Goal: Information Seeking & Learning: Learn about a topic

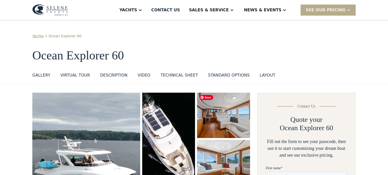
click at [211, 124] on img "open lightbox" at bounding box center [223, 115] width 53 height 45
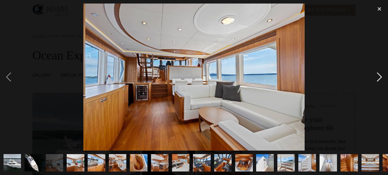
click at [380, 77] on div "next image" at bounding box center [378, 77] width 17 height 147
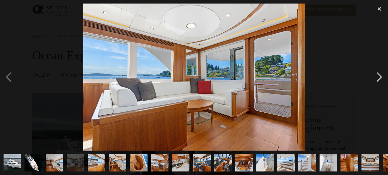
click at [380, 77] on div "next image" at bounding box center [378, 77] width 17 height 147
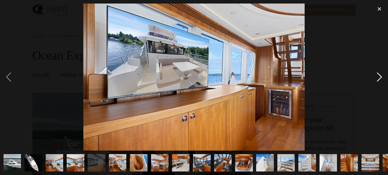
click at [380, 77] on div "next image" at bounding box center [378, 77] width 17 height 147
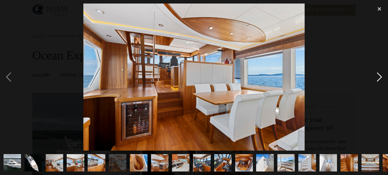
click at [380, 77] on div "next image" at bounding box center [378, 77] width 17 height 147
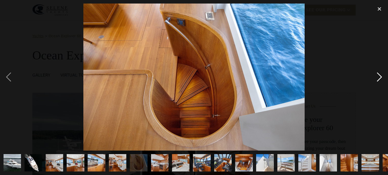
click at [380, 77] on div "next image" at bounding box center [378, 77] width 17 height 147
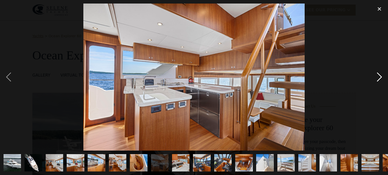
click at [380, 77] on div "next image" at bounding box center [378, 77] width 17 height 147
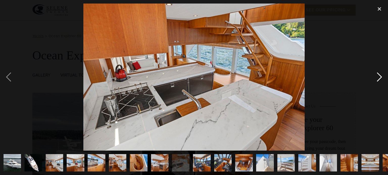
click at [380, 77] on div "next image" at bounding box center [378, 77] width 17 height 147
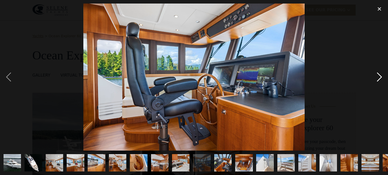
click at [380, 77] on div "next image" at bounding box center [378, 77] width 17 height 147
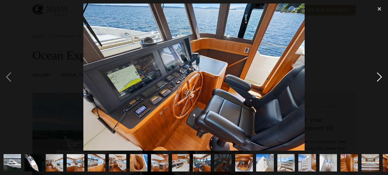
click at [380, 77] on div "next image" at bounding box center [378, 77] width 17 height 147
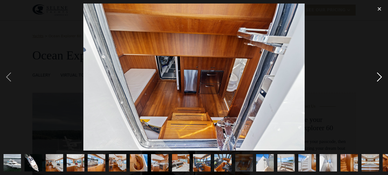
click at [380, 77] on div "next image" at bounding box center [378, 77] width 17 height 147
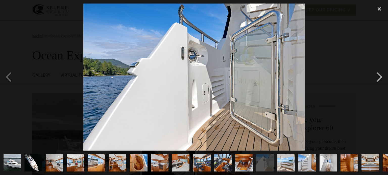
click at [380, 77] on div "next image" at bounding box center [378, 77] width 17 height 147
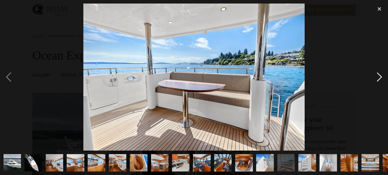
click at [380, 77] on div "next image" at bounding box center [378, 77] width 17 height 147
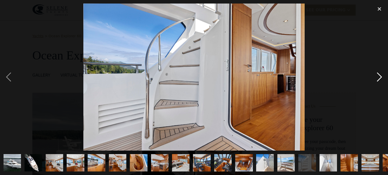
click at [380, 77] on div "next image" at bounding box center [378, 77] width 17 height 147
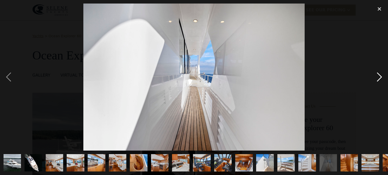
click at [380, 77] on div "next image" at bounding box center [378, 77] width 17 height 147
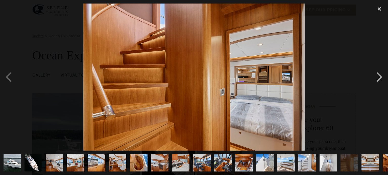
click at [380, 77] on div "next image" at bounding box center [378, 77] width 17 height 147
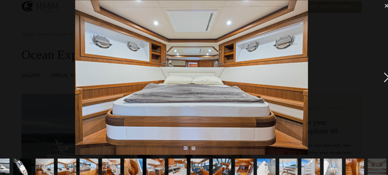
click at [378, 79] on div "next image" at bounding box center [378, 77] width 17 height 147
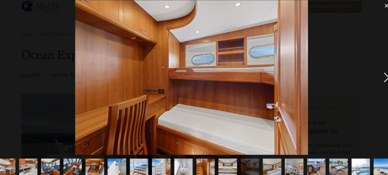
scroll to position [0, 142]
click at [378, 79] on div "next image" at bounding box center [378, 77] width 17 height 147
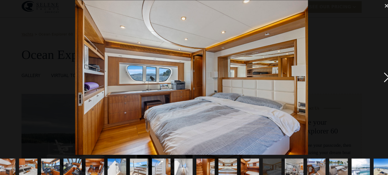
click at [378, 79] on div "next image" at bounding box center [378, 77] width 17 height 147
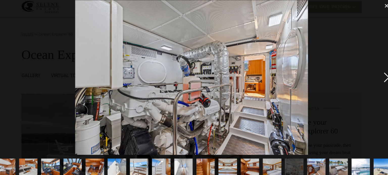
click at [378, 79] on div "next image" at bounding box center [378, 77] width 17 height 147
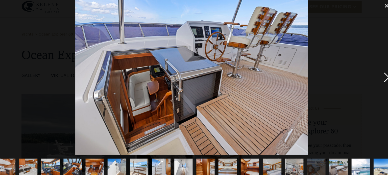
click at [378, 79] on div "next image" at bounding box center [378, 77] width 17 height 147
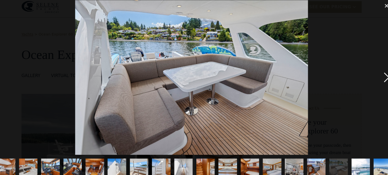
click at [378, 79] on div "next image" at bounding box center [378, 77] width 17 height 147
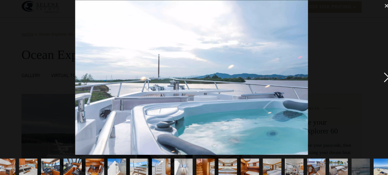
click at [378, 79] on div "next image" at bounding box center [378, 77] width 17 height 147
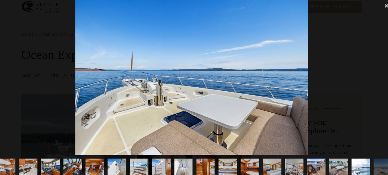
click at [312, 164] on img "show item 22 of 25" at bounding box center [312, 163] width 26 height 18
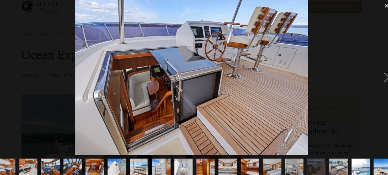
click at [335, 166] on img "show item 23 of 25" at bounding box center [333, 163] width 26 height 18
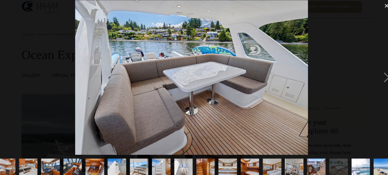
click at [354, 164] on img "show item 24 of 25" at bounding box center [354, 163] width 26 height 18
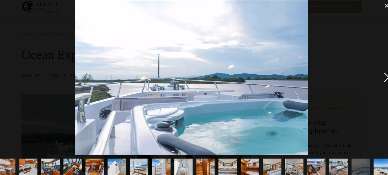
click at [378, 81] on div "next image" at bounding box center [378, 77] width 17 height 147
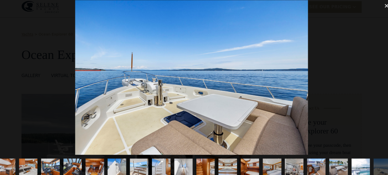
click at [378, 81] on div "next image" at bounding box center [378, 77] width 17 height 147
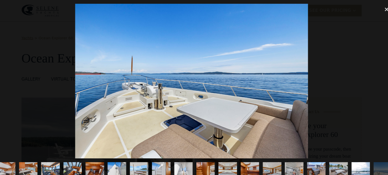
click at [320, 35] on div at bounding box center [194, 77] width 388 height 147
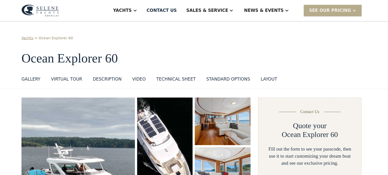
scroll to position [0, 0]
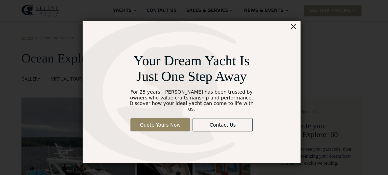
click at [290, 26] on div "×" at bounding box center [290, 25] width 7 height 10
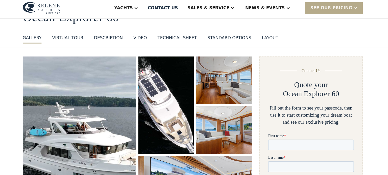
scroll to position [37, 0]
click at [82, 148] on img "open lightbox" at bounding box center [86, 139] width 108 height 167
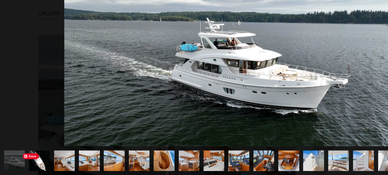
click at [29, 166] on img "show item 2 of 25" at bounding box center [33, 163] width 33 height 18
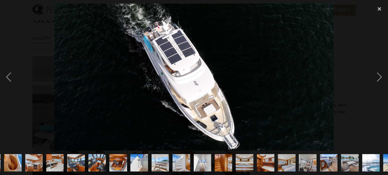
scroll to position [0, 142]
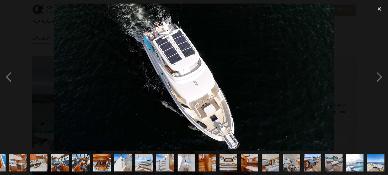
click at [17, 162] on img "show item 8 of 25" at bounding box center [18, 163] width 26 height 18
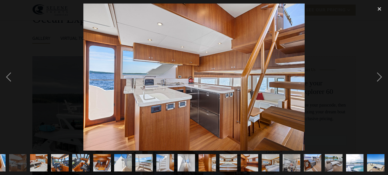
click at [36, 167] on img "show item 9 of 25" at bounding box center [39, 163] width 26 height 18
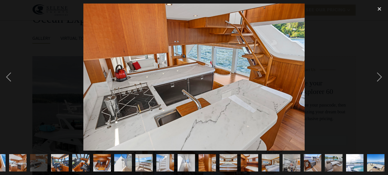
click at [18, 167] on img "show item 8 of 25" at bounding box center [18, 163] width 26 height 18
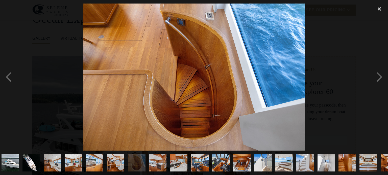
scroll to position [0, 0]
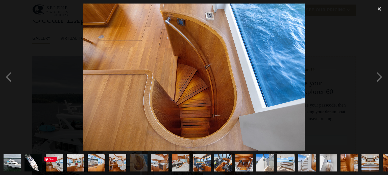
click at [56, 164] on img "show item 3 of 25" at bounding box center [54, 163] width 26 height 18
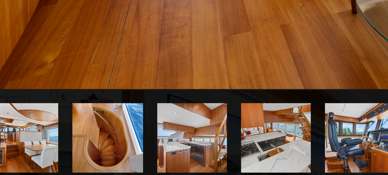
scroll to position [37, 0]
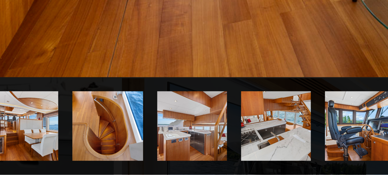
click at [136, 165] on img "show item 7 of 25" at bounding box center [138, 163] width 26 height 18
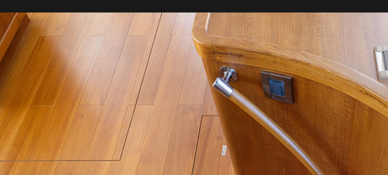
scroll to position [37, 0]
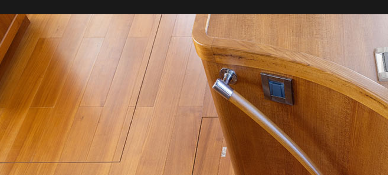
click at [136, 34] on img at bounding box center [193, 77] width 221 height 147
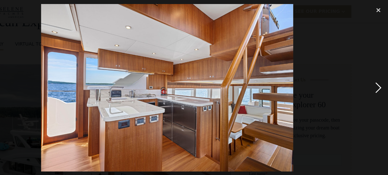
click at [381, 77] on div "next image" at bounding box center [378, 77] width 17 height 147
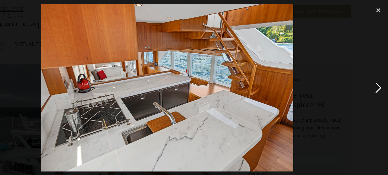
click at [381, 77] on div "next image" at bounding box center [378, 77] width 17 height 147
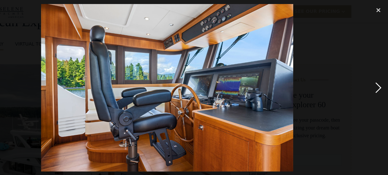
click at [381, 77] on div "next image" at bounding box center [378, 77] width 17 height 147
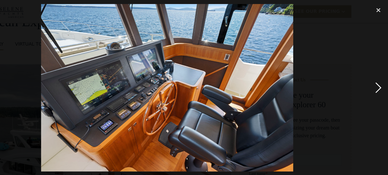
click at [381, 77] on div "next image" at bounding box center [378, 77] width 17 height 147
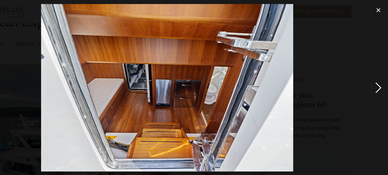
click at [381, 77] on div "next image" at bounding box center [378, 77] width 17 height 147
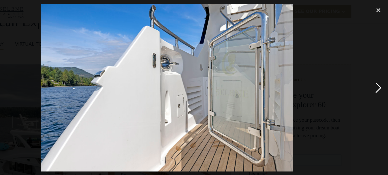
click at [381, 77] on div "next image" at bounding box center [378, 77] width 17 height 147
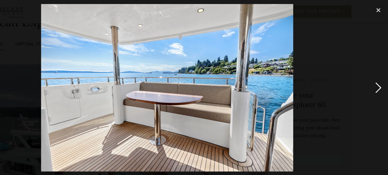
click at [381, 77] on div "next image" at bounding box center [378, 77] width 17 height 147
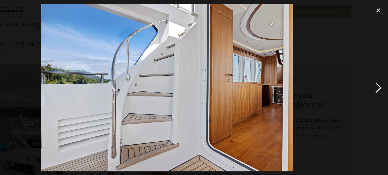
click at [381, 77] on div "next image" at bounding box center [378, 77] width 17 height 147
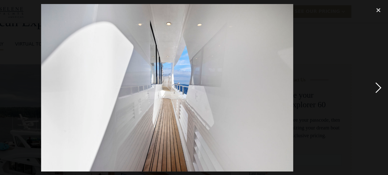
click at [381, 77] on div "next image" at bounding box center [378, 77] width 17 height 147
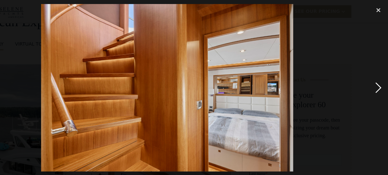
click at [381, 77] on div "next image" at bounding box center [378, 77] width 17 height 147
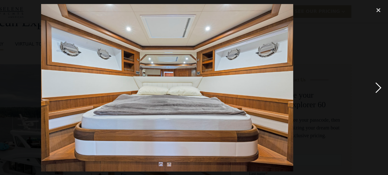
click at [381, 77] on div "next image" at bounding box center [378, 77] width 17 height 147
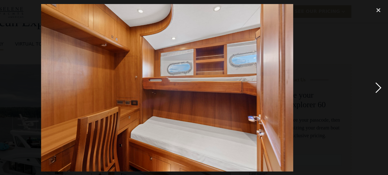
scroll to position [0, 142]
click at [381, 77] on div "next image" at bounding box center [378, 77] width 17 height 147
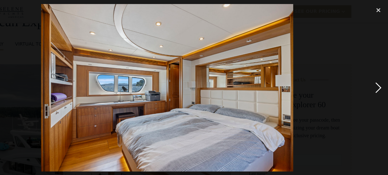
click at [381, 77] on div "next image" at bounding box center [378, 77] width 17 height 147
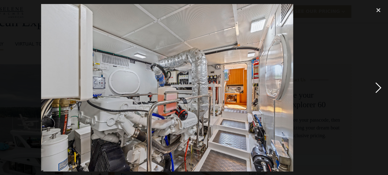
click at [381, 77] on div "next image" at bounding box center [378, 77] width 17 height 147
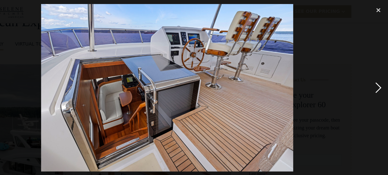
click at [381, 77] on div "next image" at bounding box center [378, 77] width 17 height 147
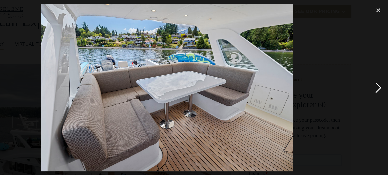
click at [381, 77] on div "next image" at bounding box center [378, 77] width 17 height 147
